Goal: Task Accomplishment & Management: Use online tool/utility

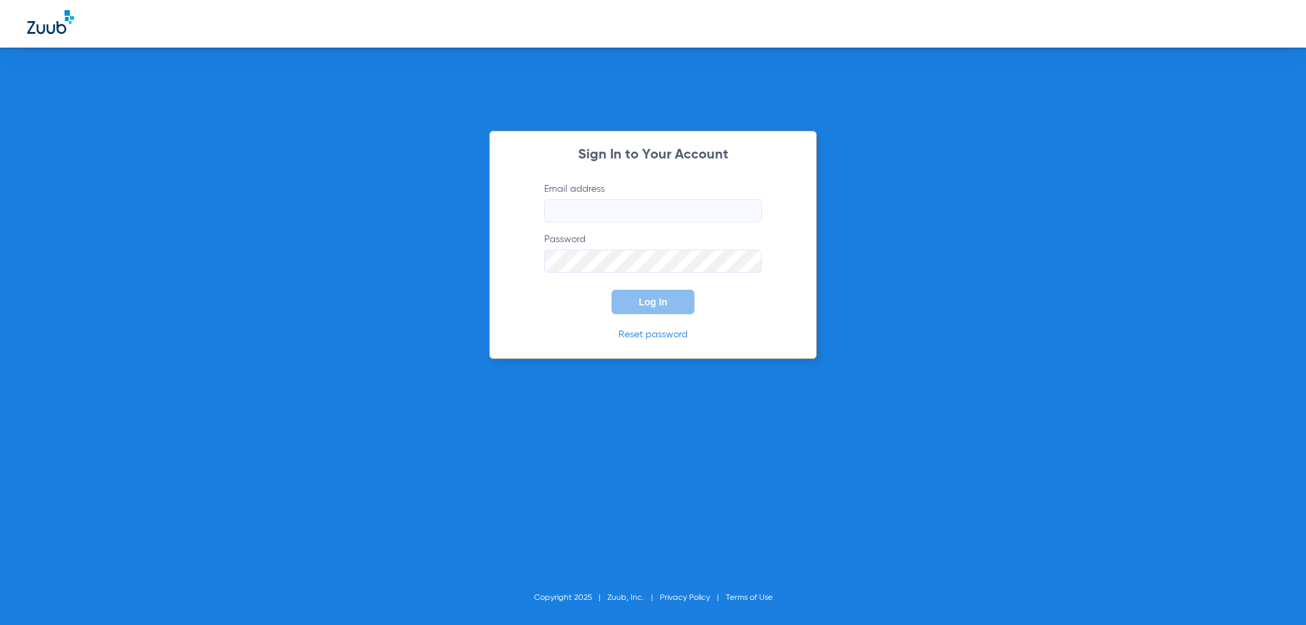
type input "[EMAIL_ADDRESS][DOMAIN_NAME]"
click at [879, 327] on div "Sign In to Your Account Email address [EMAIL_ADDRESS][DOMAIN_NAME] Password Log…" at bounding box center [653, 312] width 1306 height 625
click at [664, 309] on button "Log In" at bounding box center [652, 302] width 83 height 24
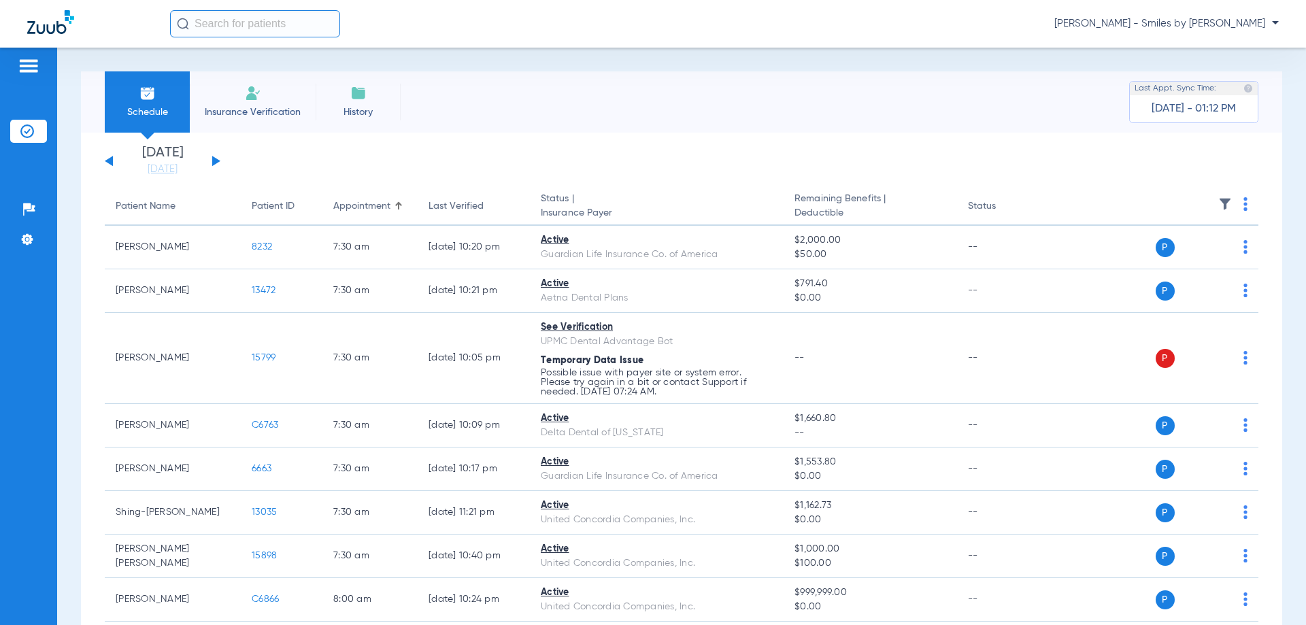
click at [215, 165] on div "[DATE] [DATE] [DATE] [DATE] [DATE] [DATE] [DATE] [DATE] [DATE] [DATE] [DATE] [D…" at bounding box center [163, 161] width 116 height 30
click at [215, 158] on button at bounding box center [216, 161] width 8 height 10
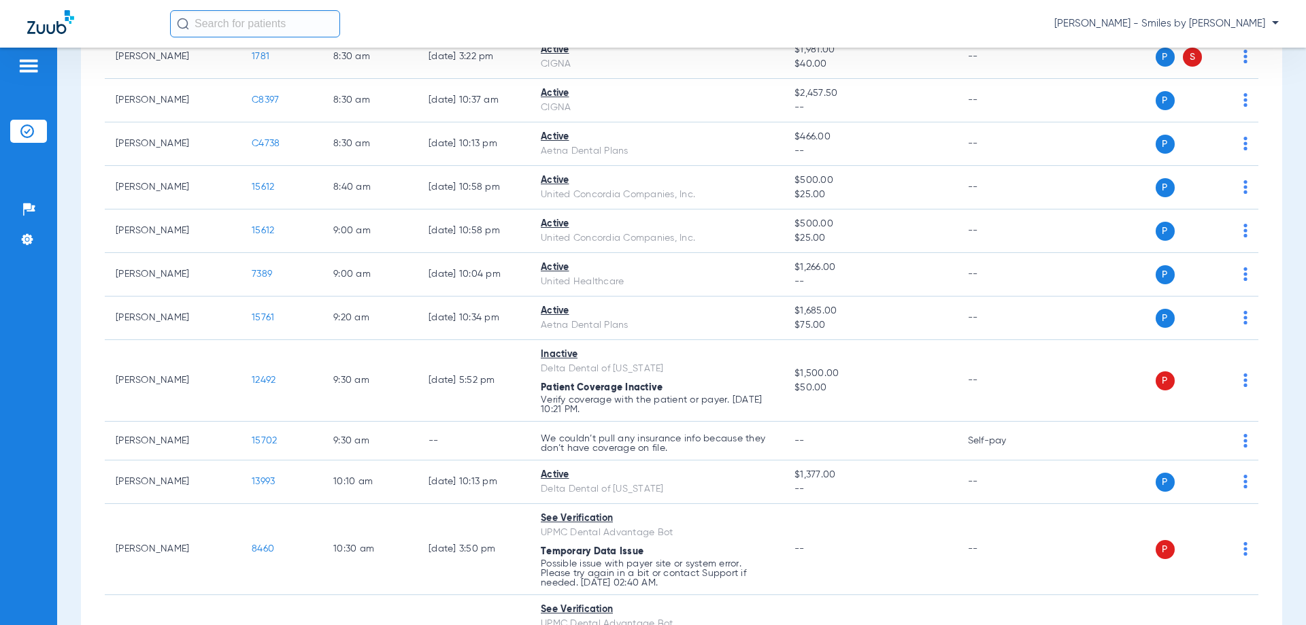
scroll to position [408, 0]
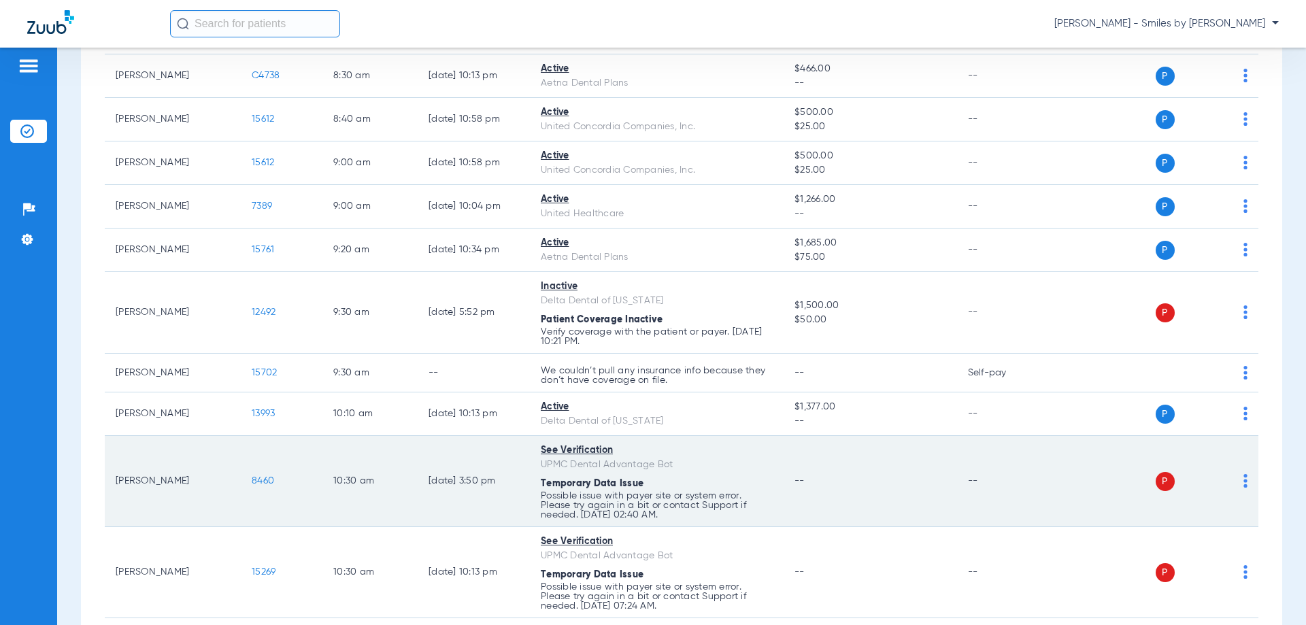
click at [1236, 473] on div "P S" at bounding box center [1148, 481] width 199 height 19
click at [1243, 479] on img at bounding box center [1245, 481] width 4 height 14
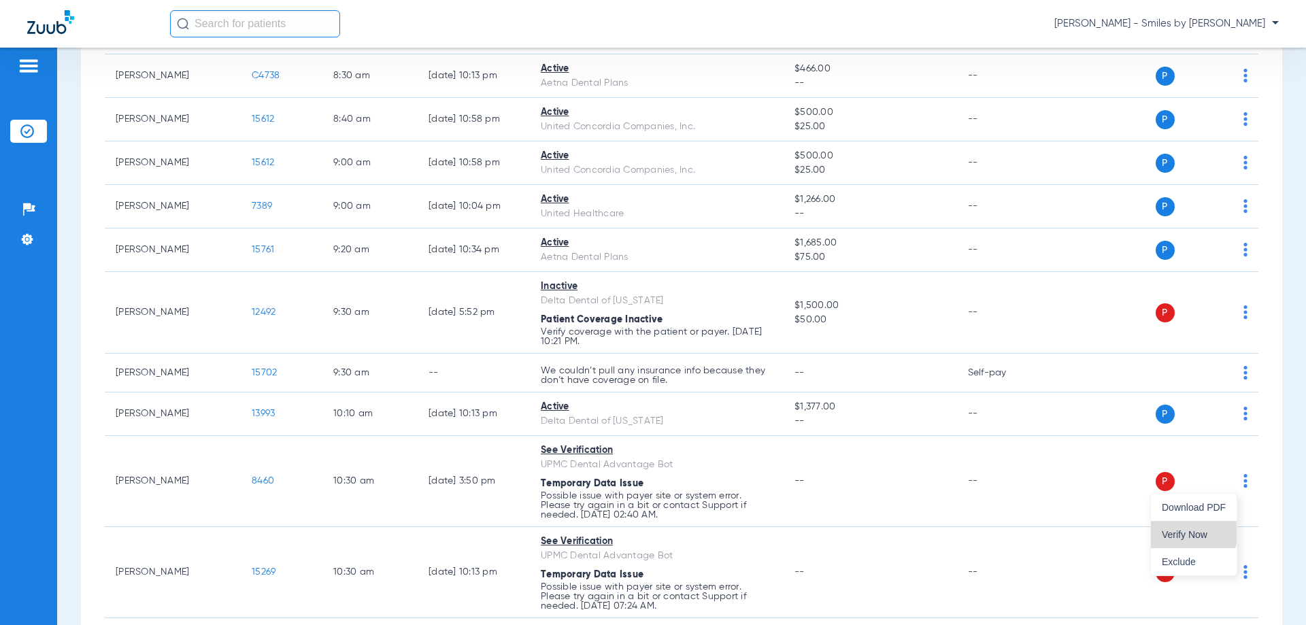
click at [1194, 530] on span "Verify Now" at bounding box center [1193, 535] width 64 height 10
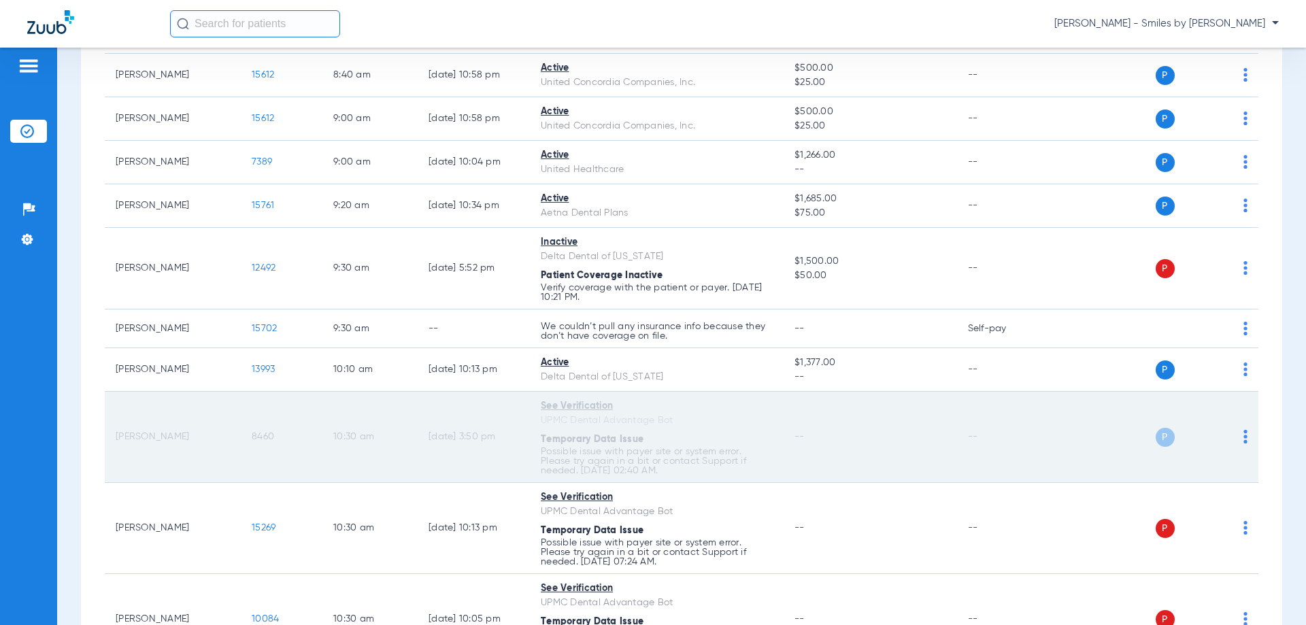
scroll to position [476, 0]
